Goal: Check status: Check status

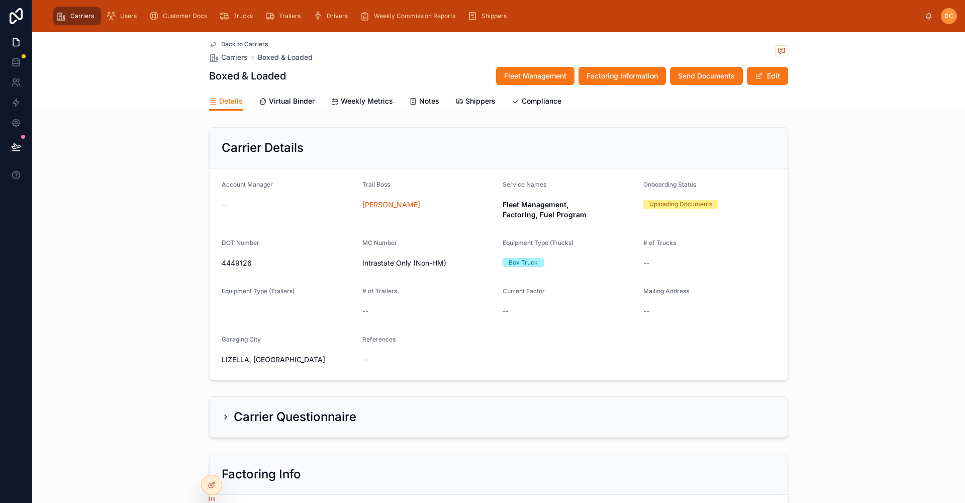
scroll to position [151, 0]
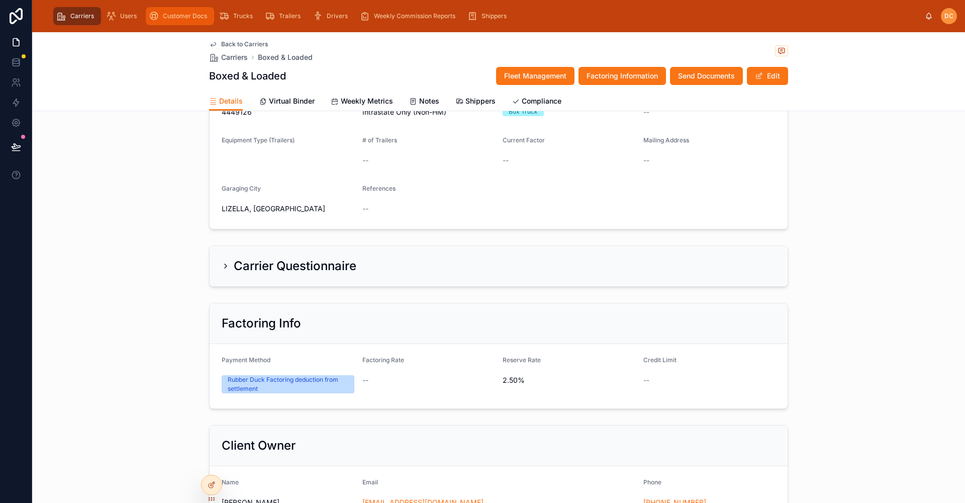
click at [164, 19] on span "Customer Docs" at bounding box center [185, 16] width 44 height 8
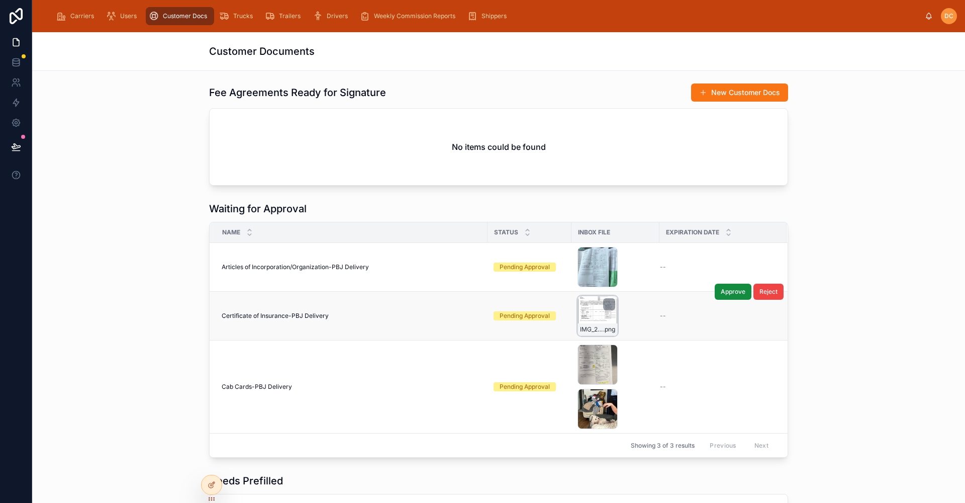
click at [585, 322] on div "IMG_2743 .png" at bounding box center [597, 316] width 40 height 40
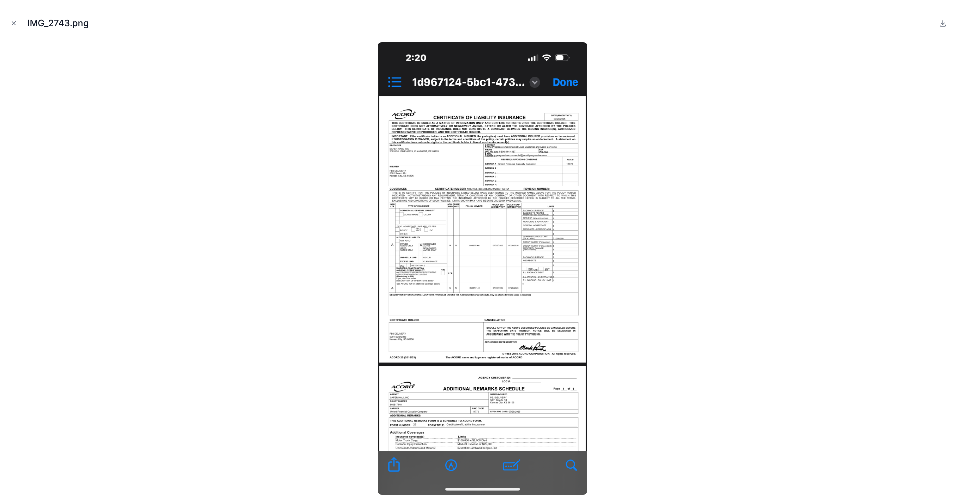
click at [538, 289] on img at bounding box center [482, 268] width 209 height 452
click at [475, 221] on img at bounding box center [482, 268] width 209 height 452
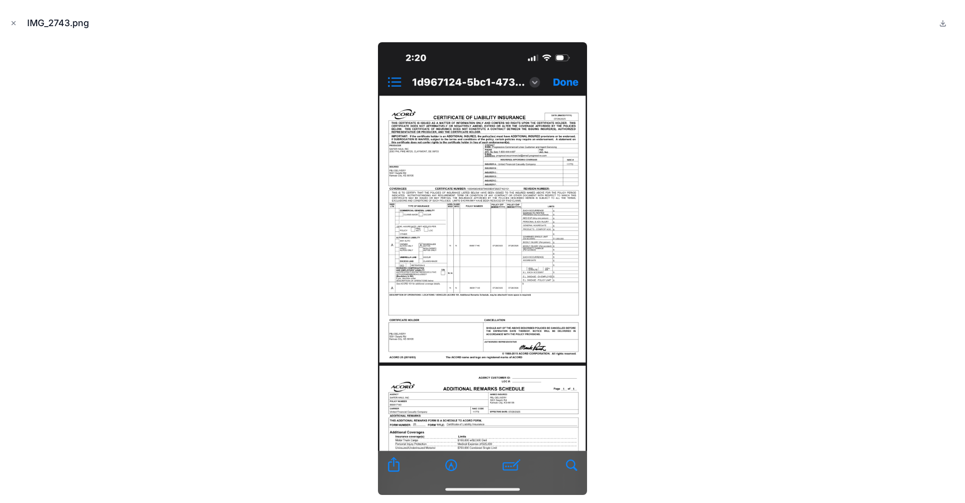
click at [475, 221] on img at bounding box center [482, 268] width 209 height 452
click at [15, 25] on icon "Close modal" at bounding box center [13, 23] width 7 height 7
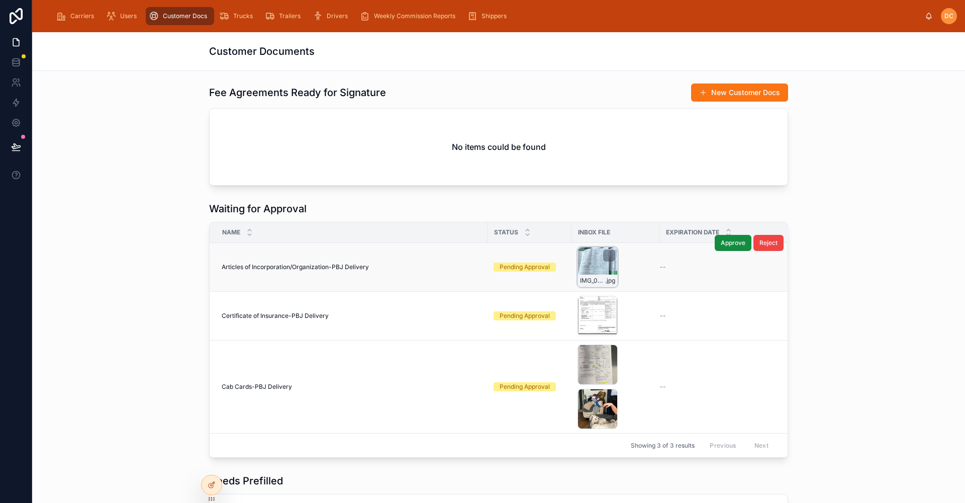
click at [587, 270] on div "IMG_0030 .jpg" at bounding box center [597, 267] width 40 height 40
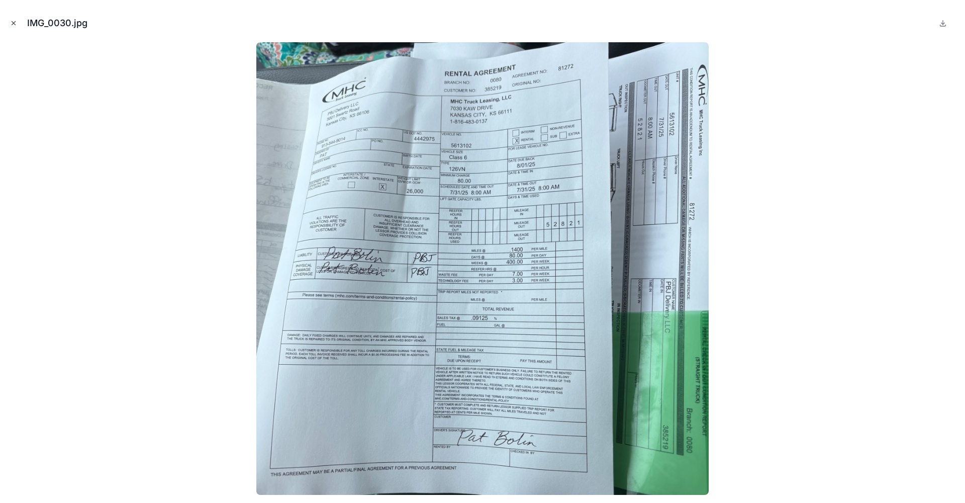
click at [14, 21] on icon "Close modal" at bounding box center [13, 23] width 7 height 7
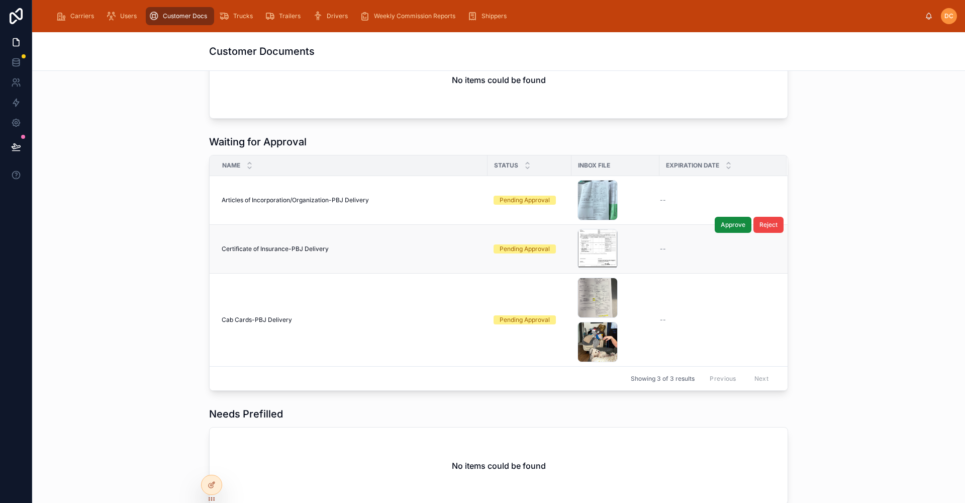
scroll to position [65, 0]
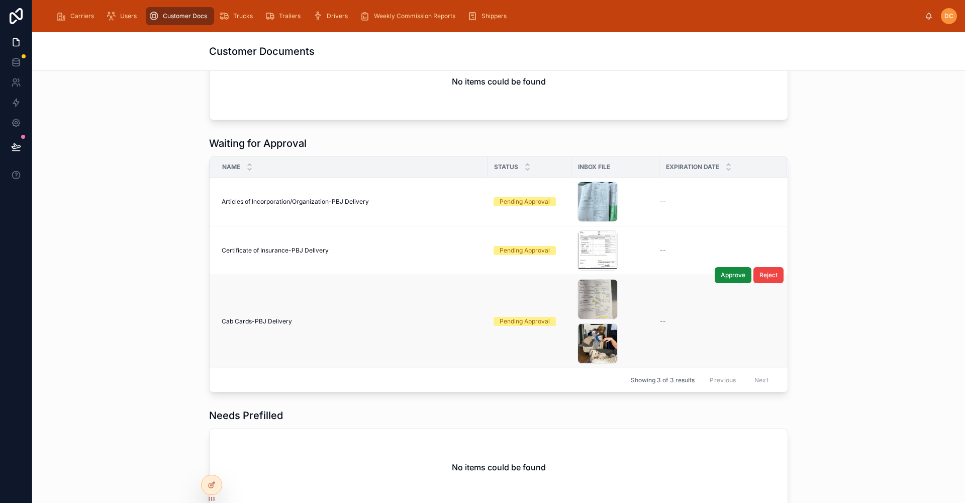
click at [411, 329] on td "Cab Cards-PBJ Delivery Cab Cards-PBJ Delivery" at bounding box center [349, 321] width 278 height 93
click at [259, 324] on span "Cab Cards-PBJ Delivery" at bounding box center [257, 321] width 70 height 8
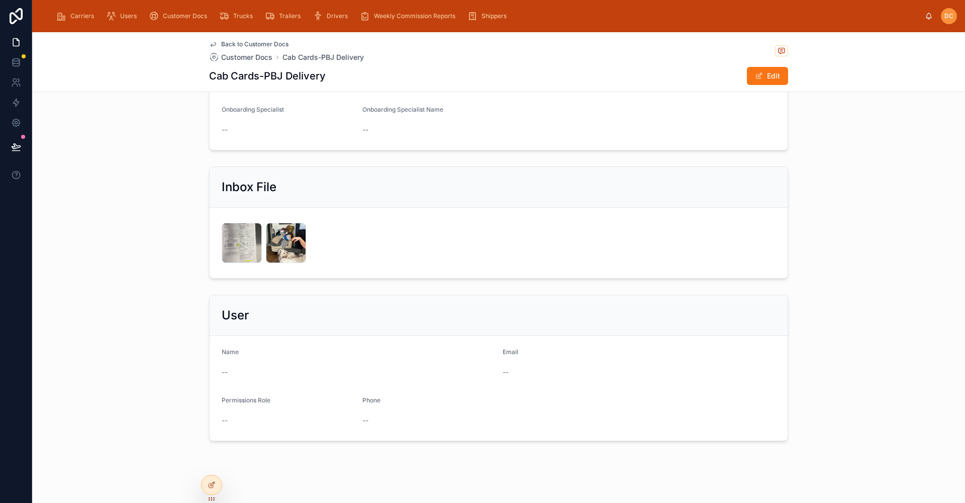
scroll to position [238, 0]
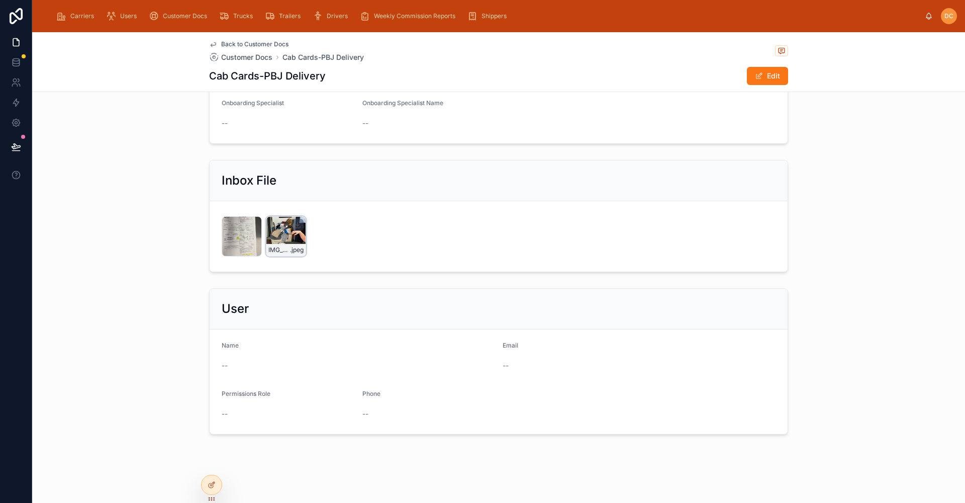
click at [279, 235] on div "IMG_2771 .jpeg" at bounding box center [286, 236] width 40 height 40
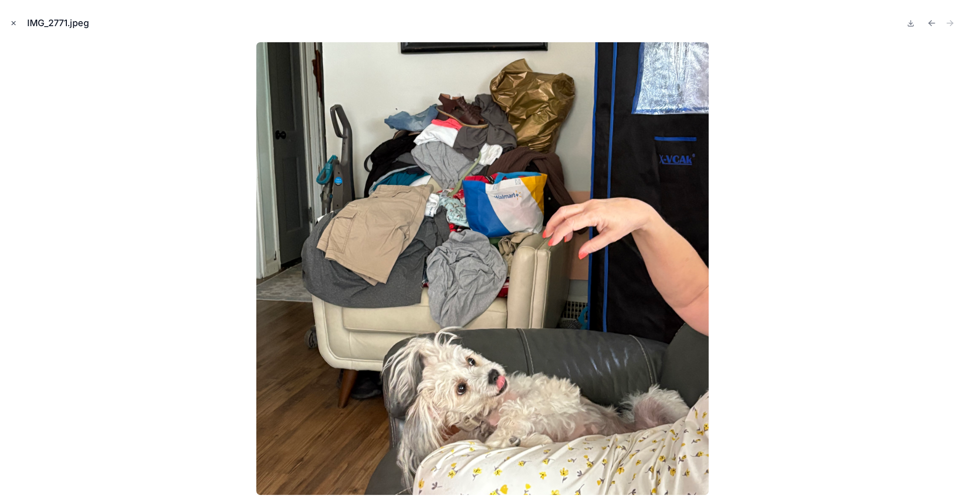
click at [11, 25] on icon "Close modal" at bounding box center [13, 23] width 7 height 7
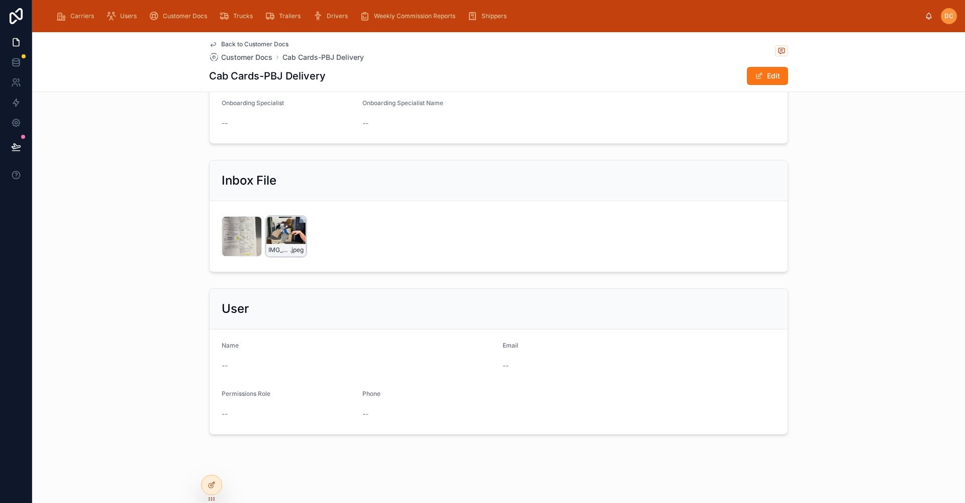
drag, startPoint x: 276, startPoint y: 242, endPoint x: 271, endPoint y: 226, distance: 16.8
click at [271, 226] on div "IMG_2771 .jpeg" at bounding box center [286, 236] width 40 height 40
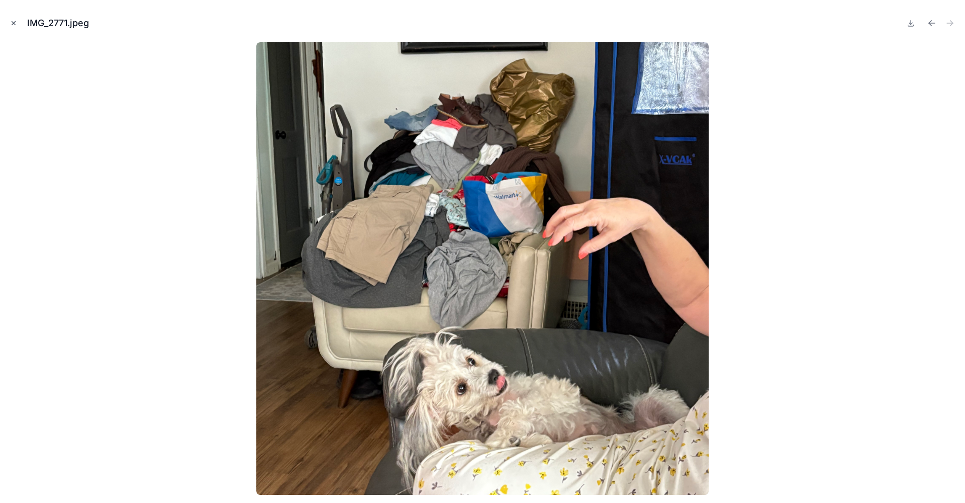
click at [14, 26] on icon "Close modal" at bounding box center [13, 23] width 7 height 7
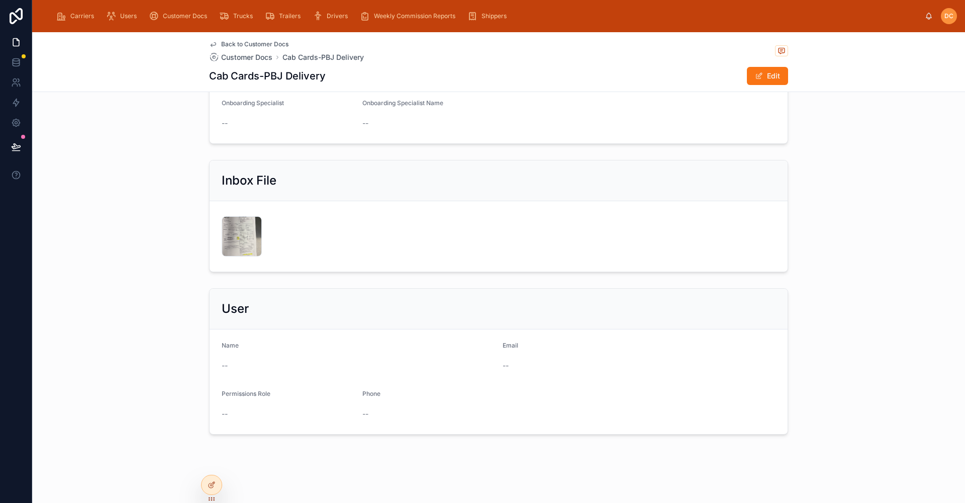
click at [238, 45] on span "Back to Customer Docs" at bounding box center [254, 44] width 67 height 8
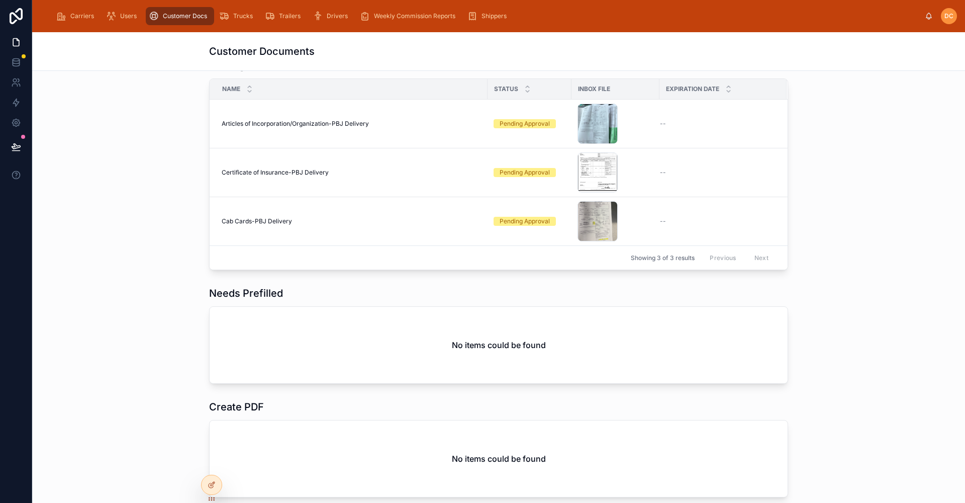
scroll to position [21, 0]
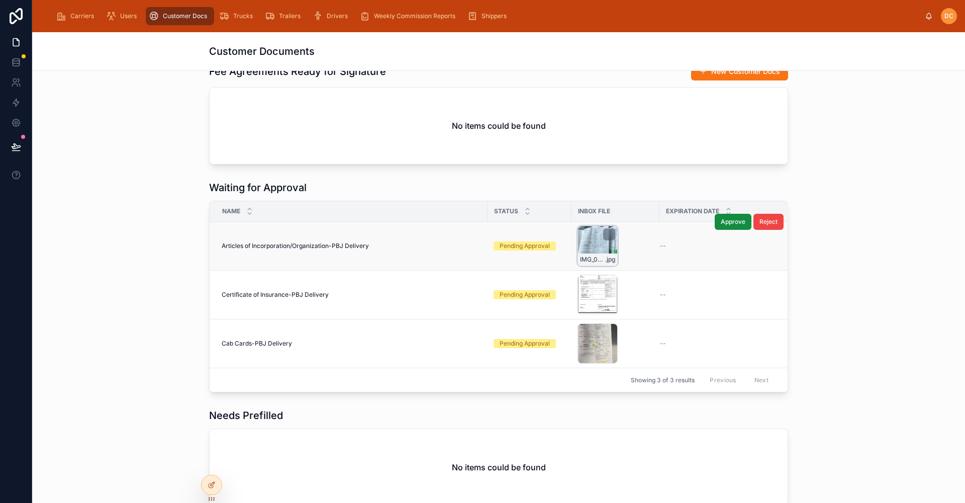
click at [587, 246] on div "IMG_0030 .jpg" at bounding box center [597, 246] width 40 height 40
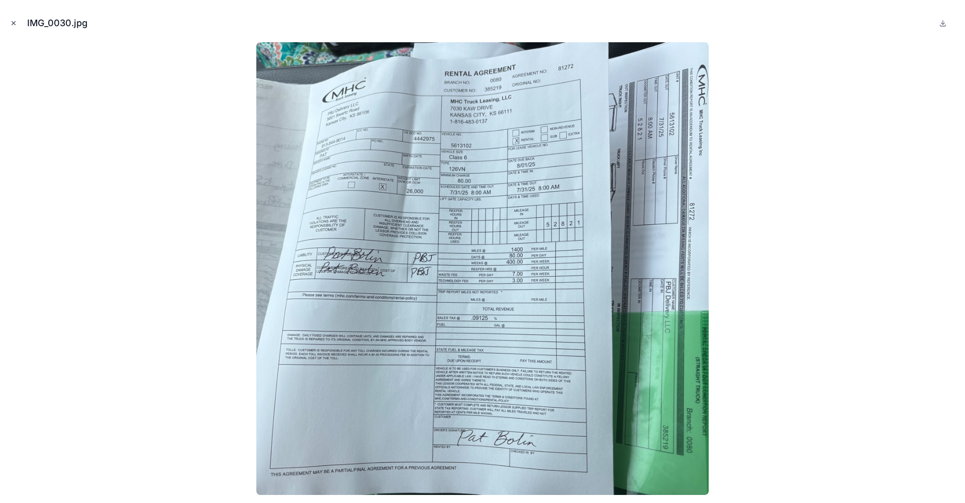
click at [14, 27] on button "Close modal" at bounding box center [13, 23] width 11 height 11
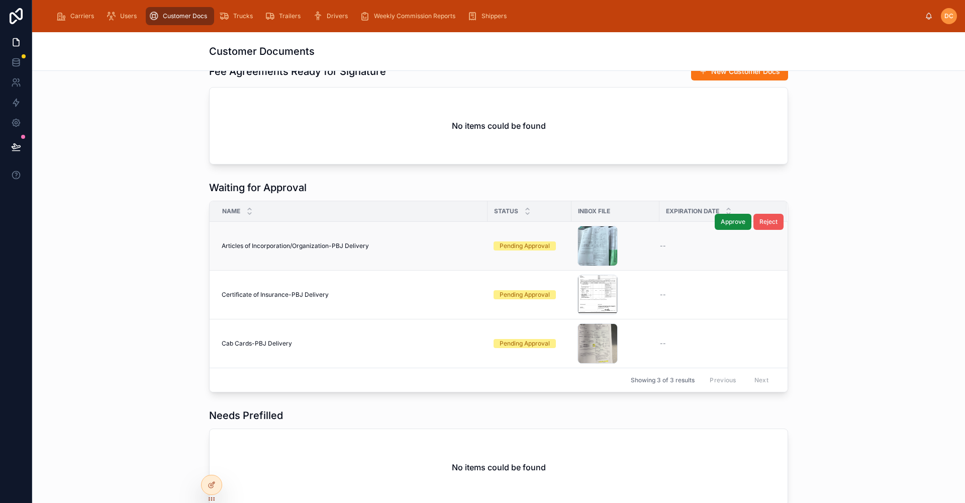
click at [772, 225] on span "Reject" at bounding box center [768, 222] width 18 height 8
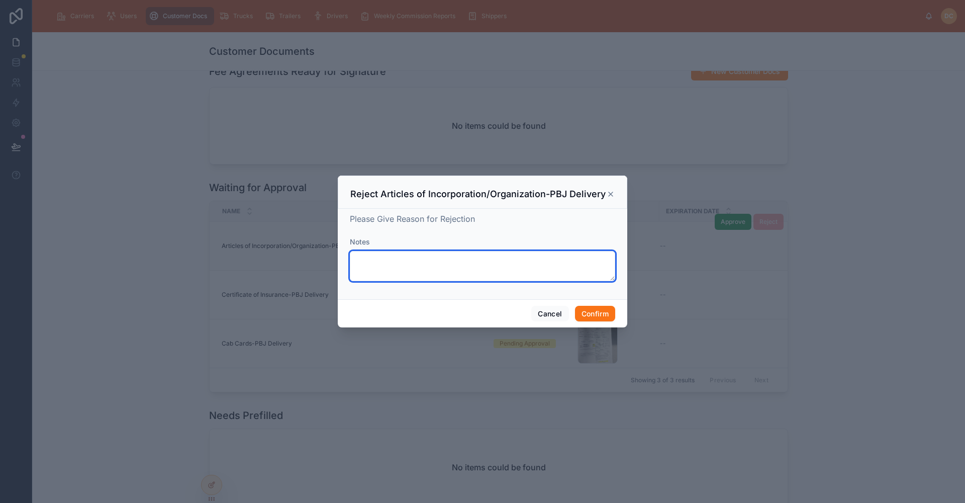
click at [452, 257] on textarea at bounding box center [482, 266] width 265 height 30
type textarea "*"
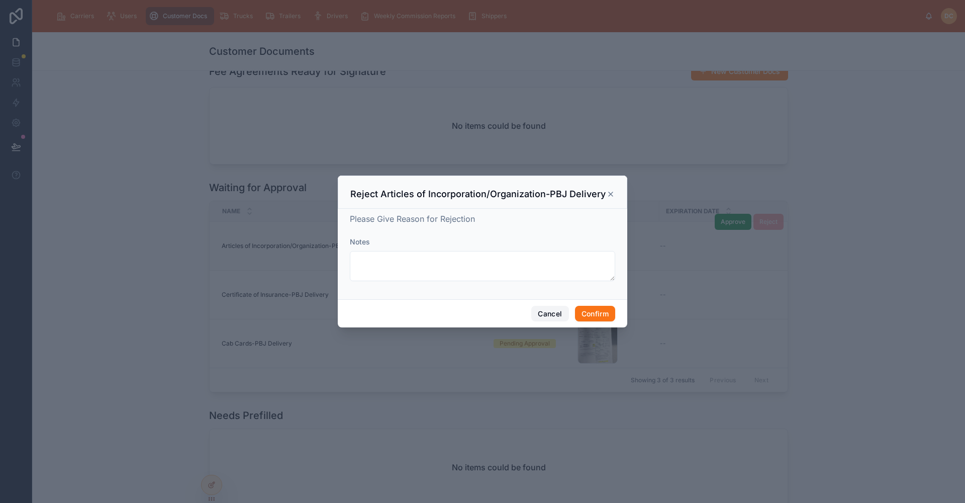
click at [556, 313] on button "Cancel" at bounding box center [549, 314] width 37 height 16
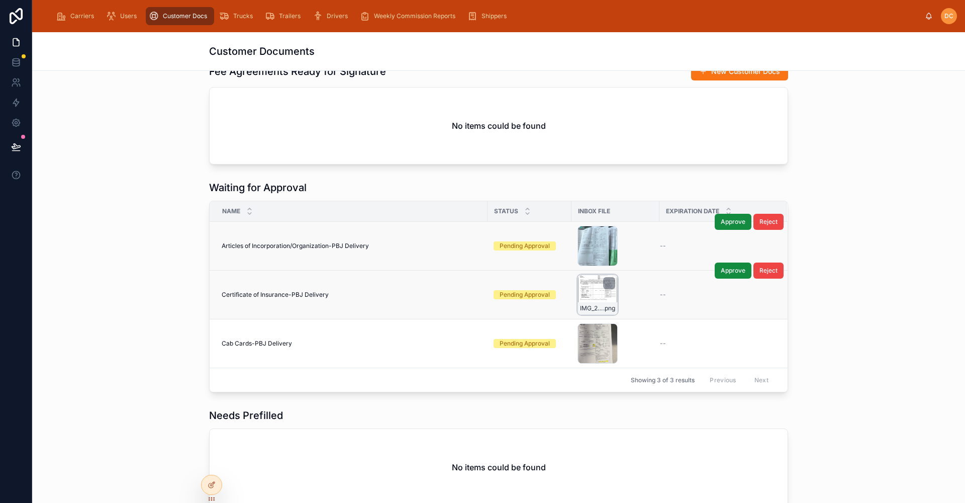
click at [580, 295] on div "IMG_2743 .png" at bounding box center [597, 294] width 40 height 40
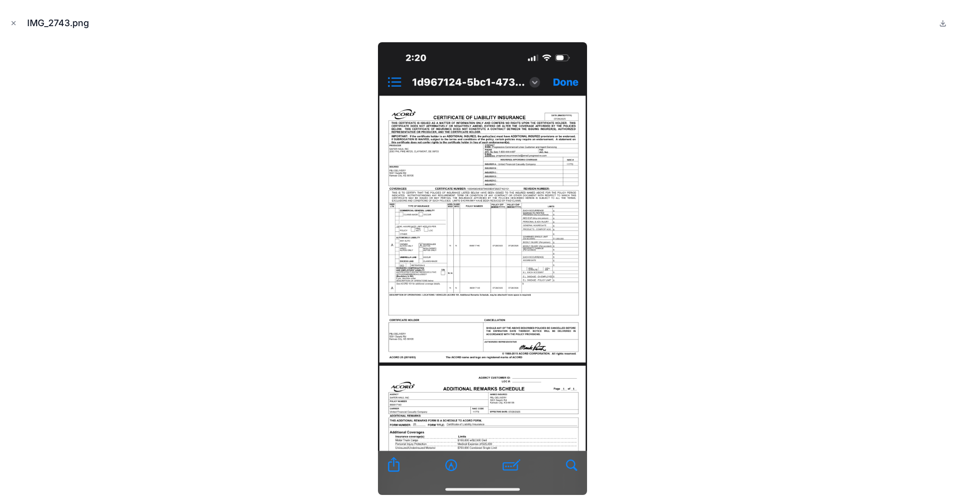
click at [13, 26] on icon "Close modal" at bounding box center [13, 23] width 7 height 7
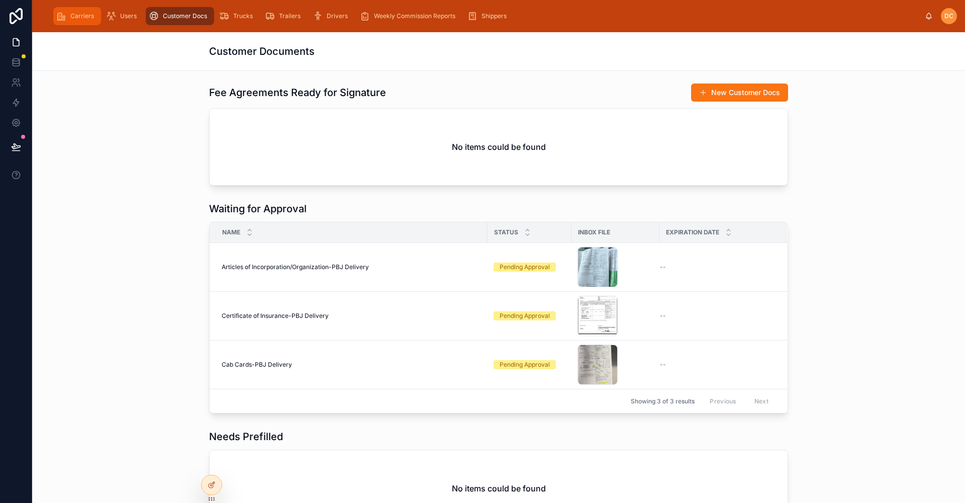
click at [73, 11] on div "Carriers" at bounding box center [77, 16] width 42 height 16
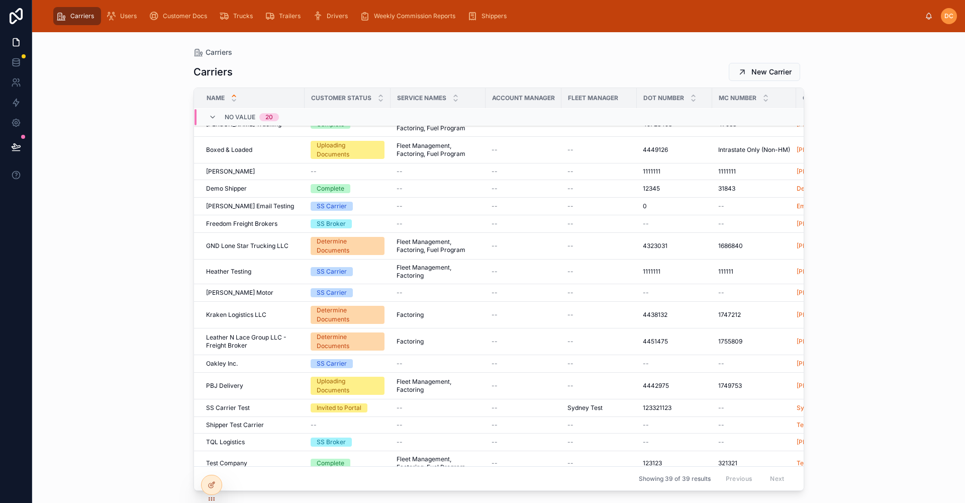
scroll to position [526, 0]
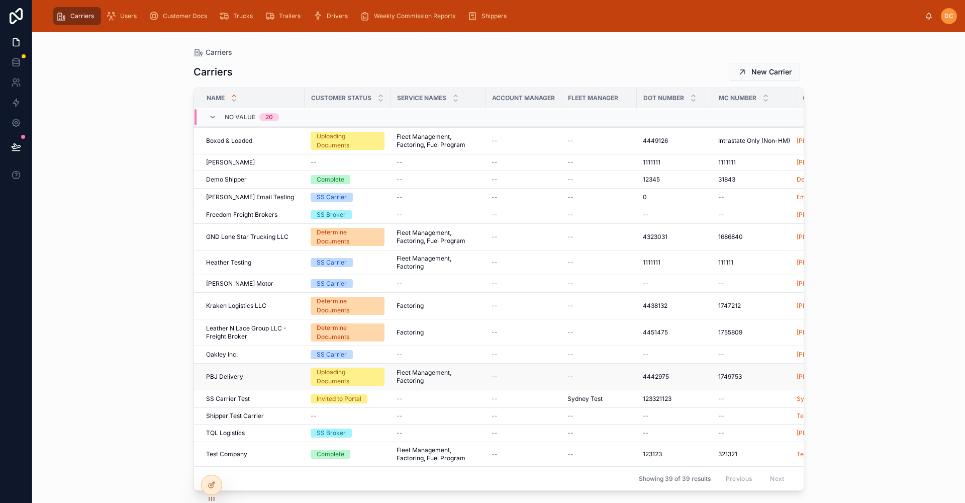
click at [270, 372] on div "PBJ Delivery PBJ Delivery" at bounding box center [252, 376] width 92 height 8
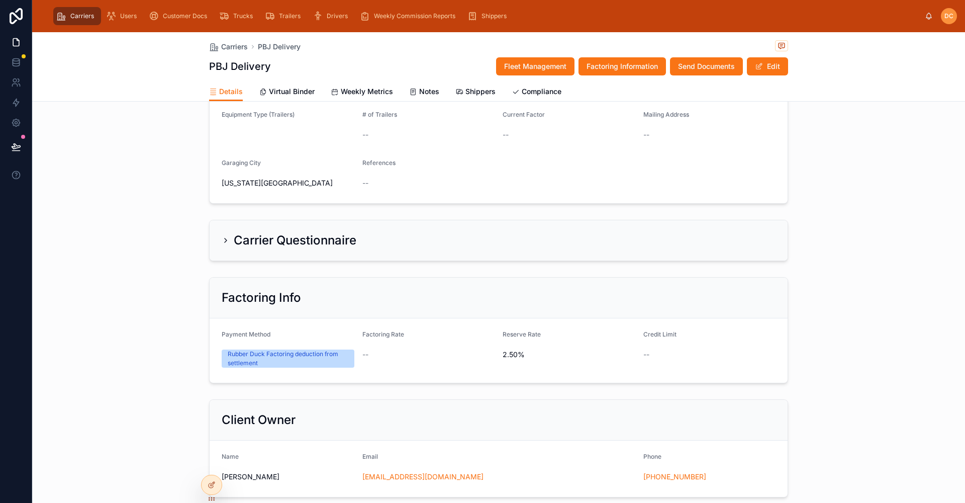
scroll to position [201, 0]
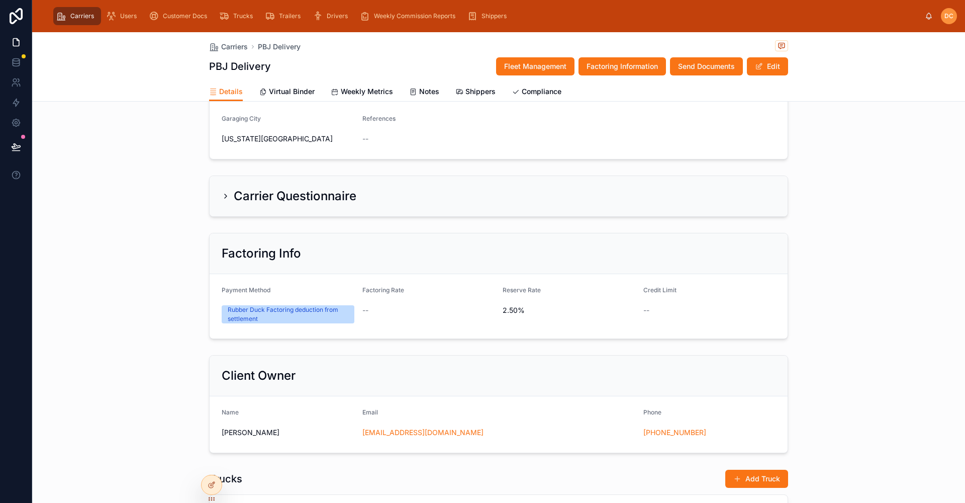
click at [311, 196] on h2 "Carrier Questionnaire" at bounding box center [295, 196] width 123 height 16
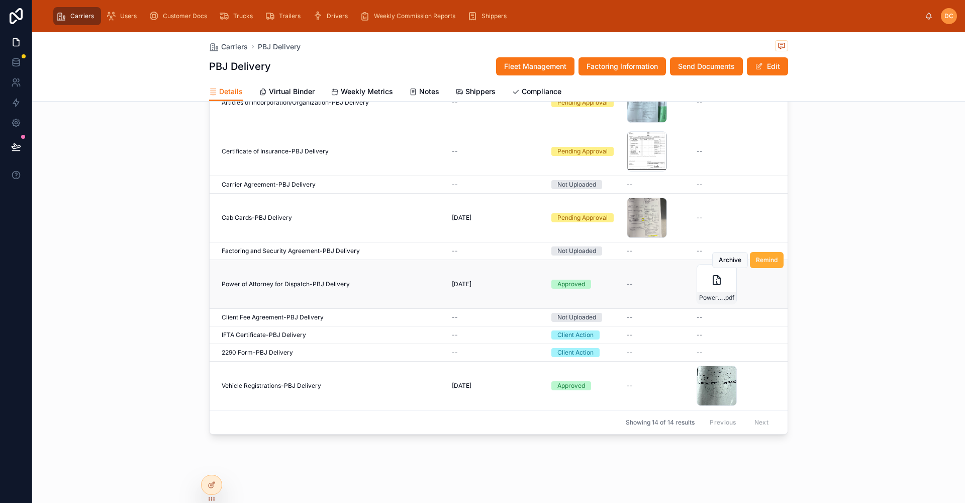
scroll to position [20, 0]
